Goal: Task Accomplishment & Management: Manage account settings

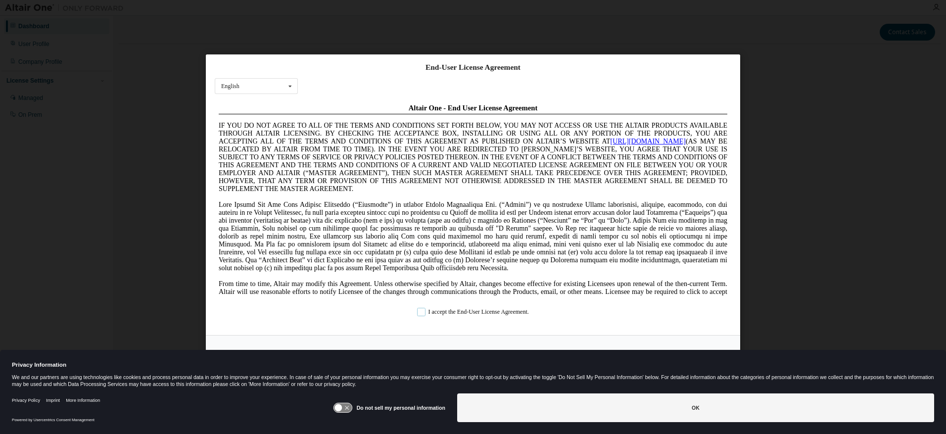
click at [481, 310] on label "I accept the End-User License Agreement." at bounding box center [473, 311] width 112 height 8
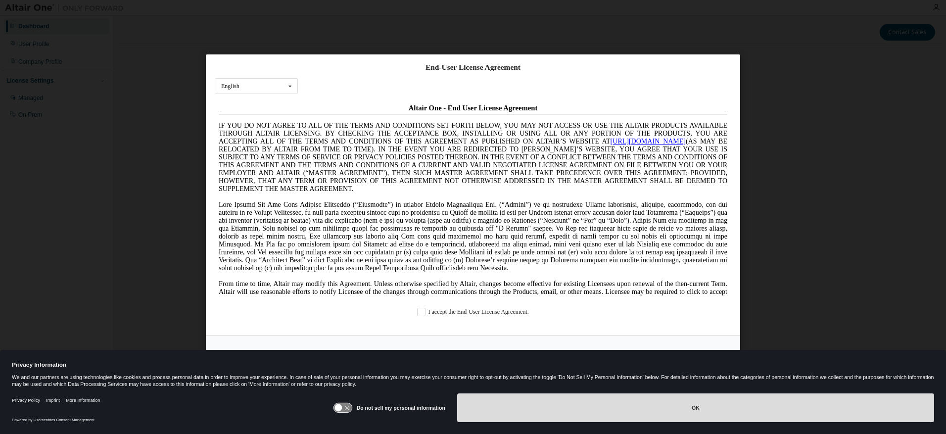
click at [606, 410] on button "OK" at bounding box center [695, 407] width 477 height 29
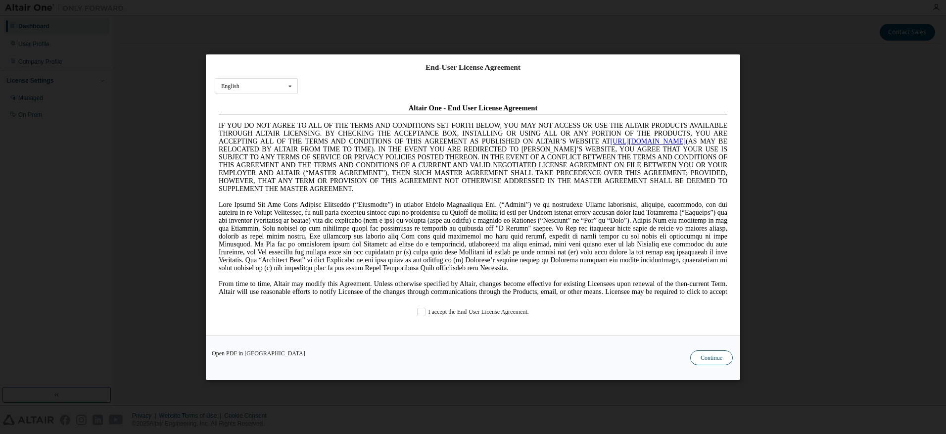
click at [700, 354] on button "Continue" at bounding box center [711, 357] width 43 height 15
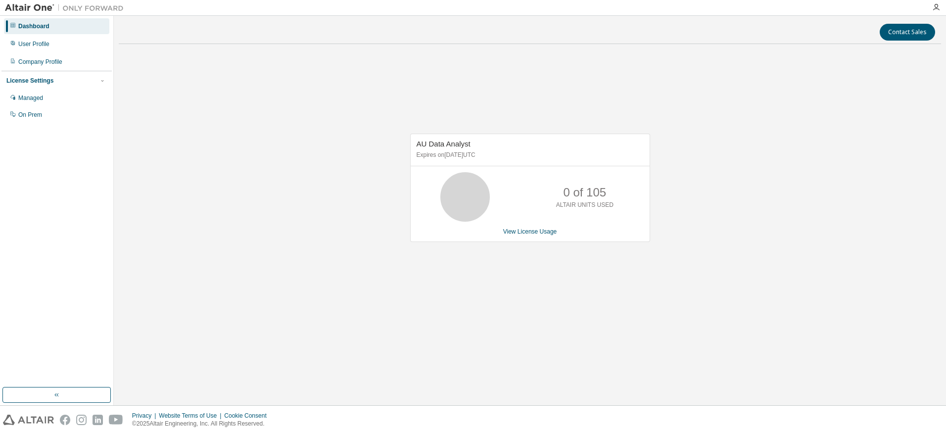
click at [932, 7] on div at bounding box center [936, 7] width 20 height 8
click at [935, 7] on icon "button" at bounding box center [936, 7] width 8 height 8
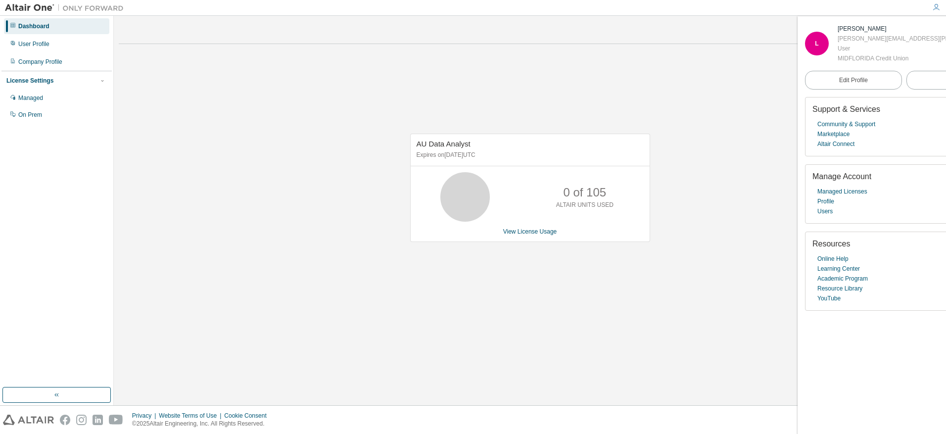
click at [567, 81] on div "AU Data Analyst Expires on [DATE] UTC 0 of 105 ALTAIR UNITS USED View License U…" at bounding box center [530, 193] width 822 height 282
click at [26, 40] on div "User Profile" at bounding box center [33, 44] width 31 height 8
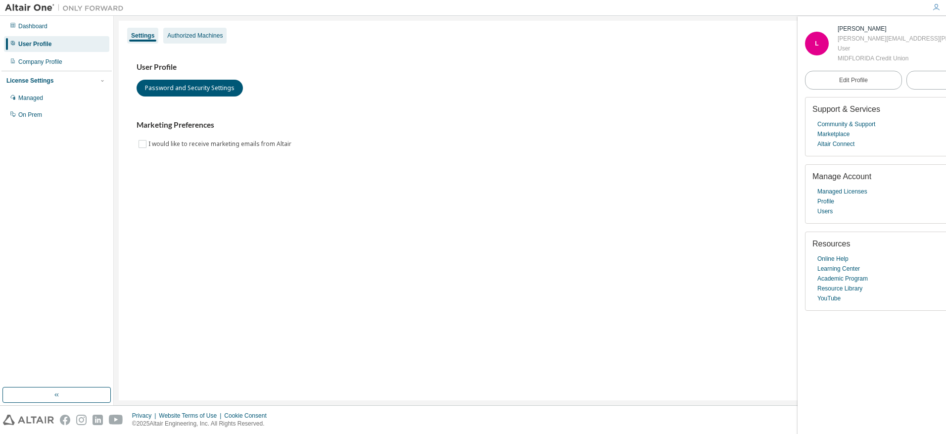
click at [188, 37] on div "Authorized Machines" at bounding box center [194, 36] width 55 height 8
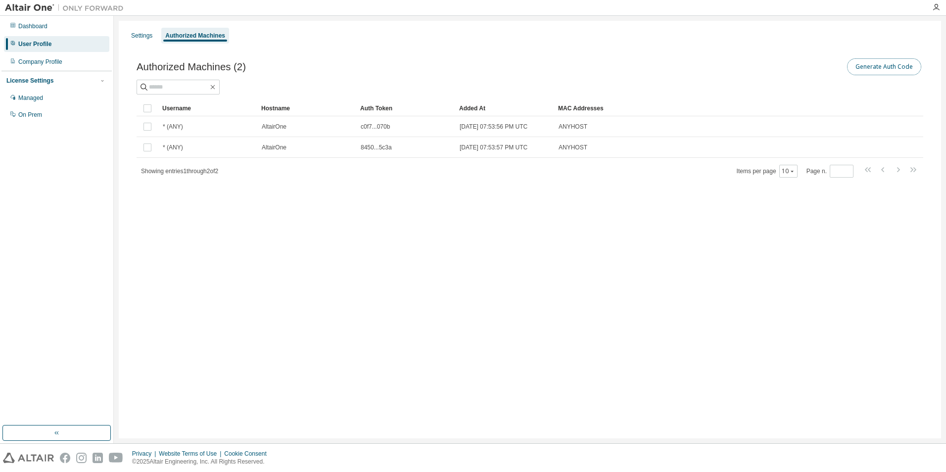
click at [869, 66] on button "Generate Auth Code" at bounding box center [884, 66] width 74 height 17
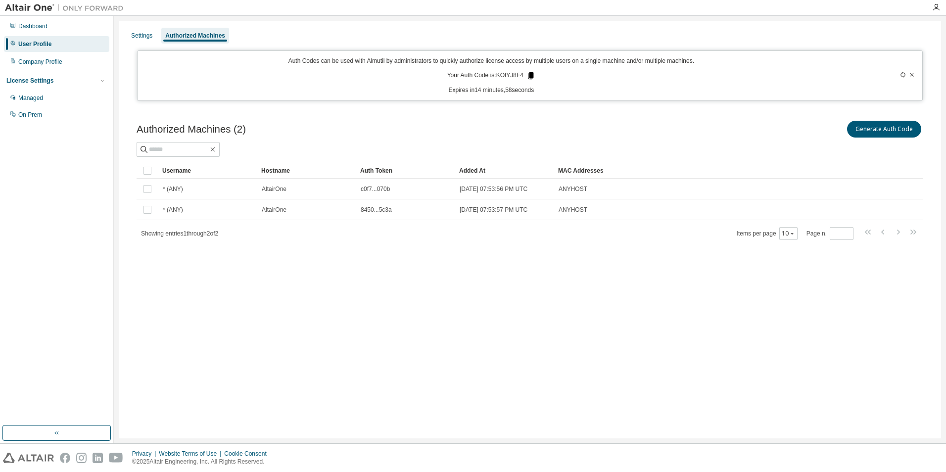
click at [528, 76] on icon at bounding box center [530, 75] width 5 height 7
